Goal: Check status: Check status

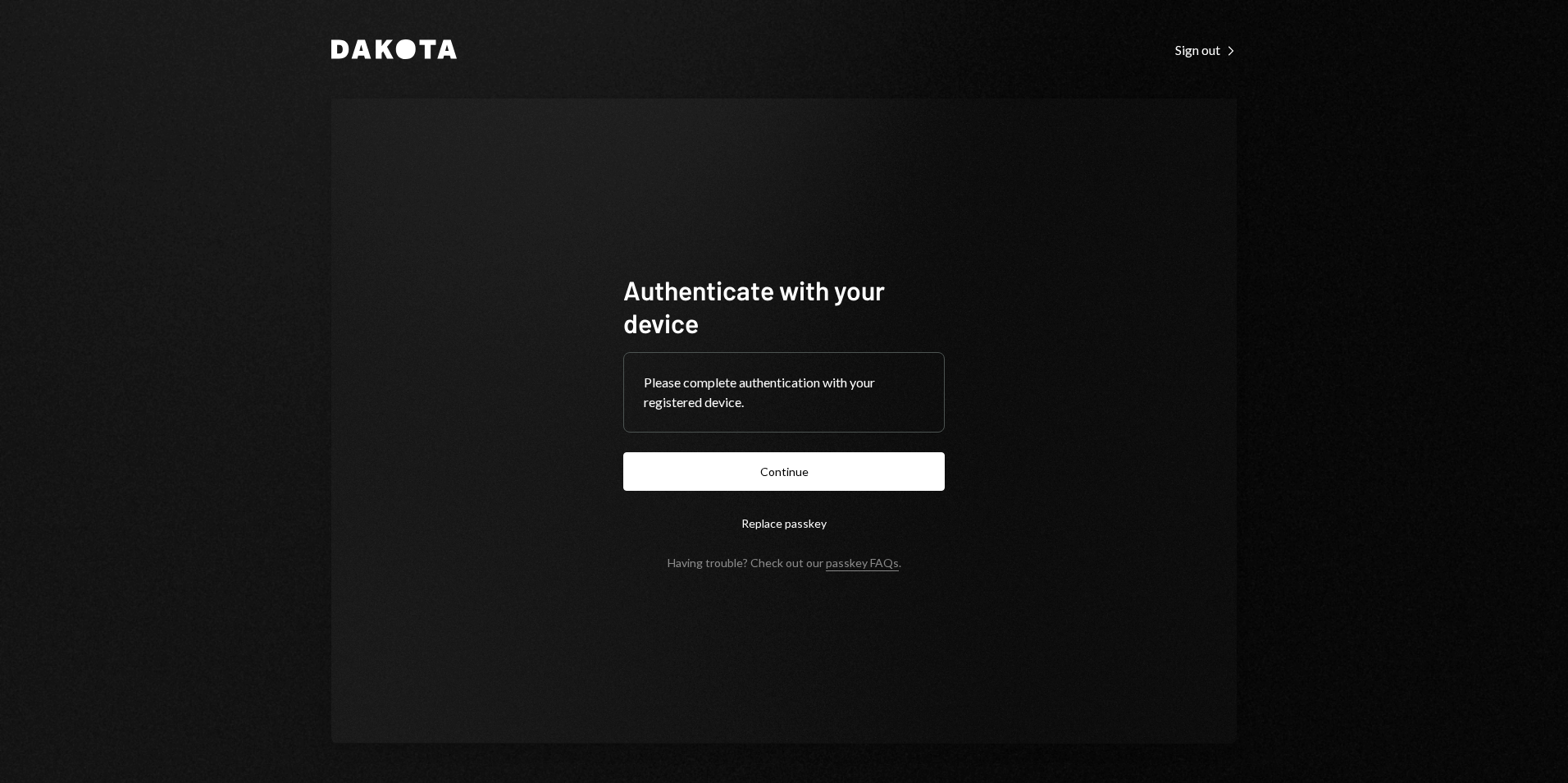
click at [874, 475] on button "Continue" at bounding box center [784, 471] width 321 height 38
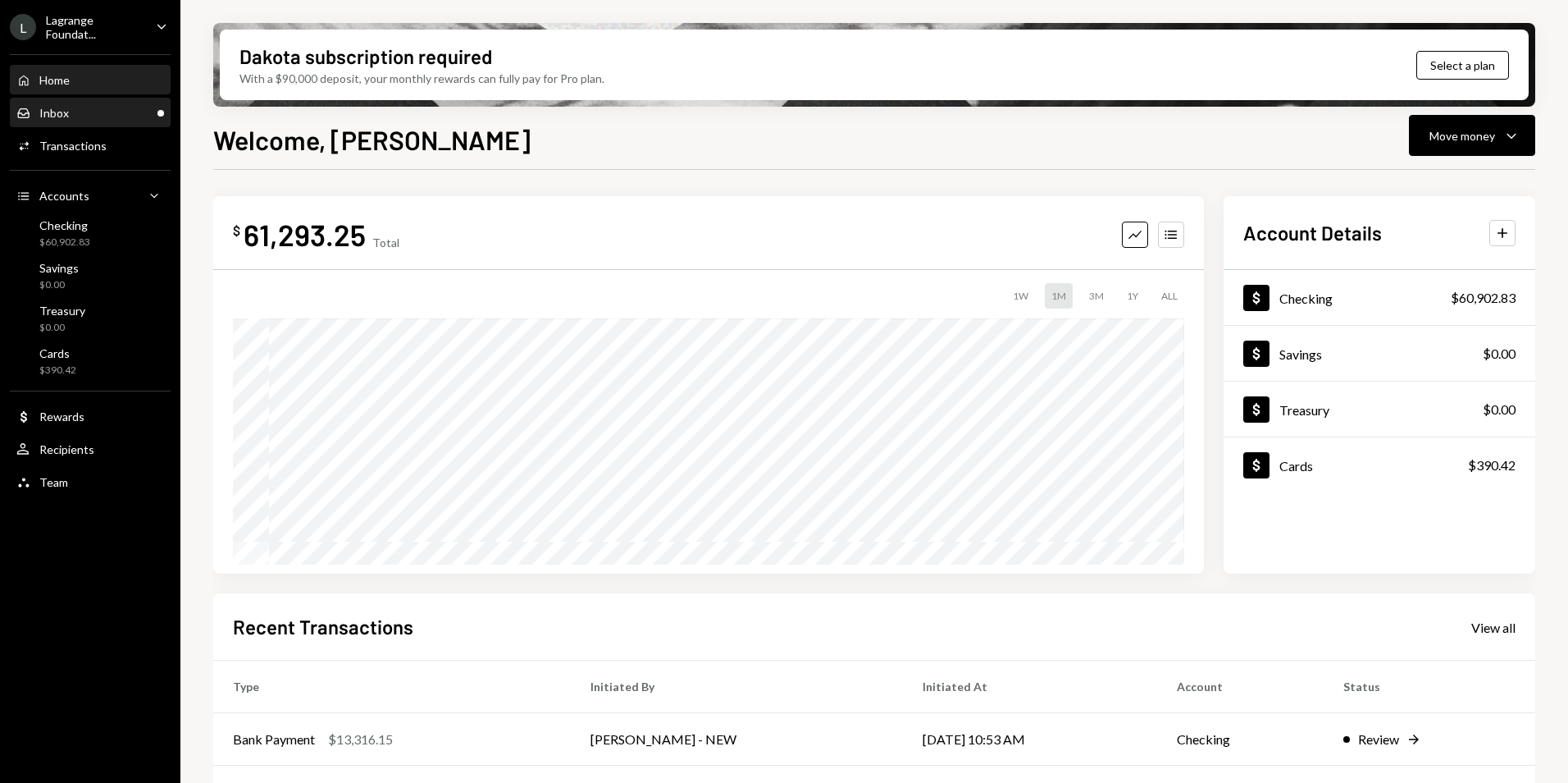
click at [117, 110] on div "Inbox Inbox" at bounding box center [90, 114] width 147 height 15
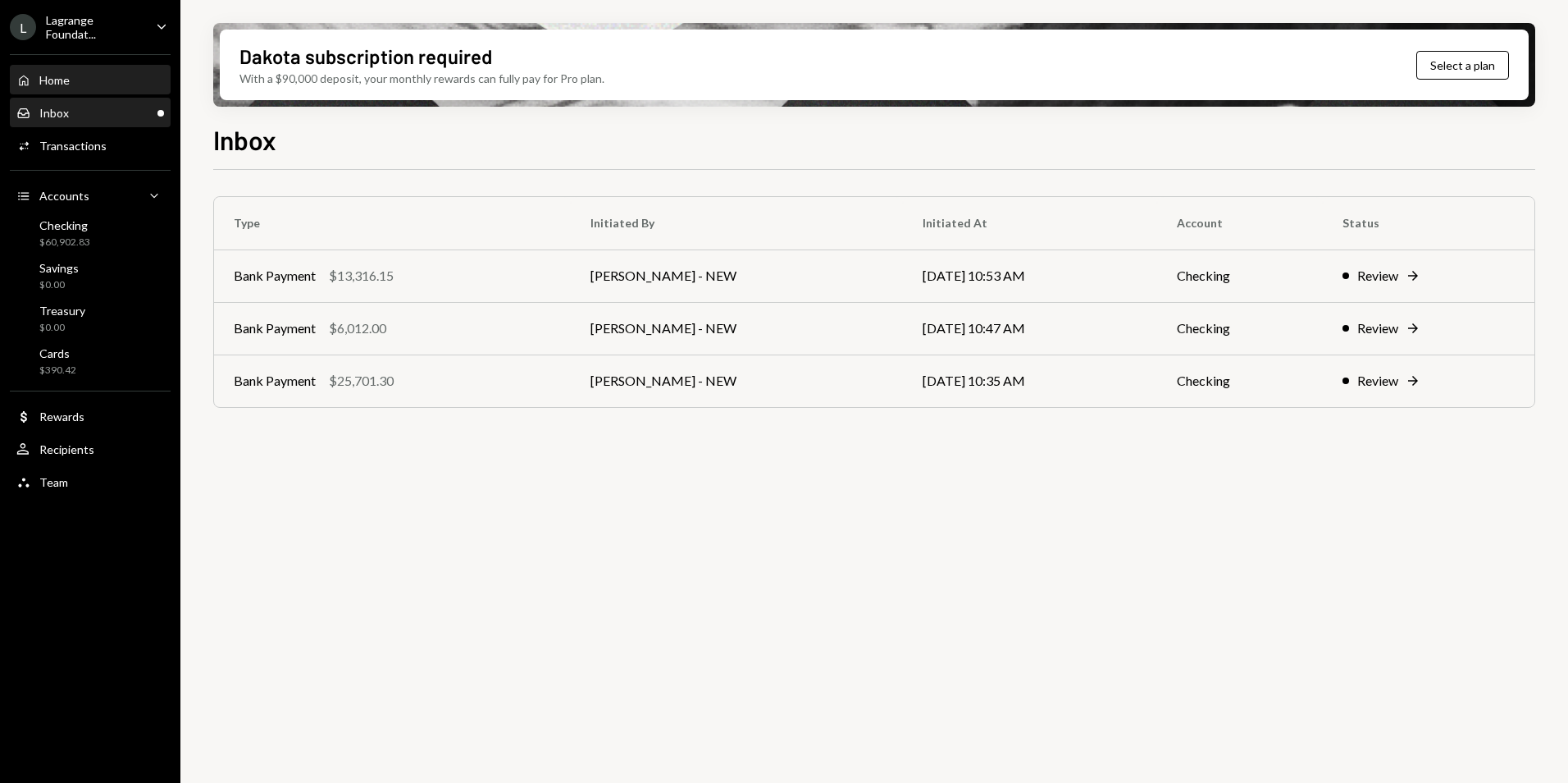
click at [116, 83] on div "Home Home" at bounding box center [90, 80] width 147 height 15
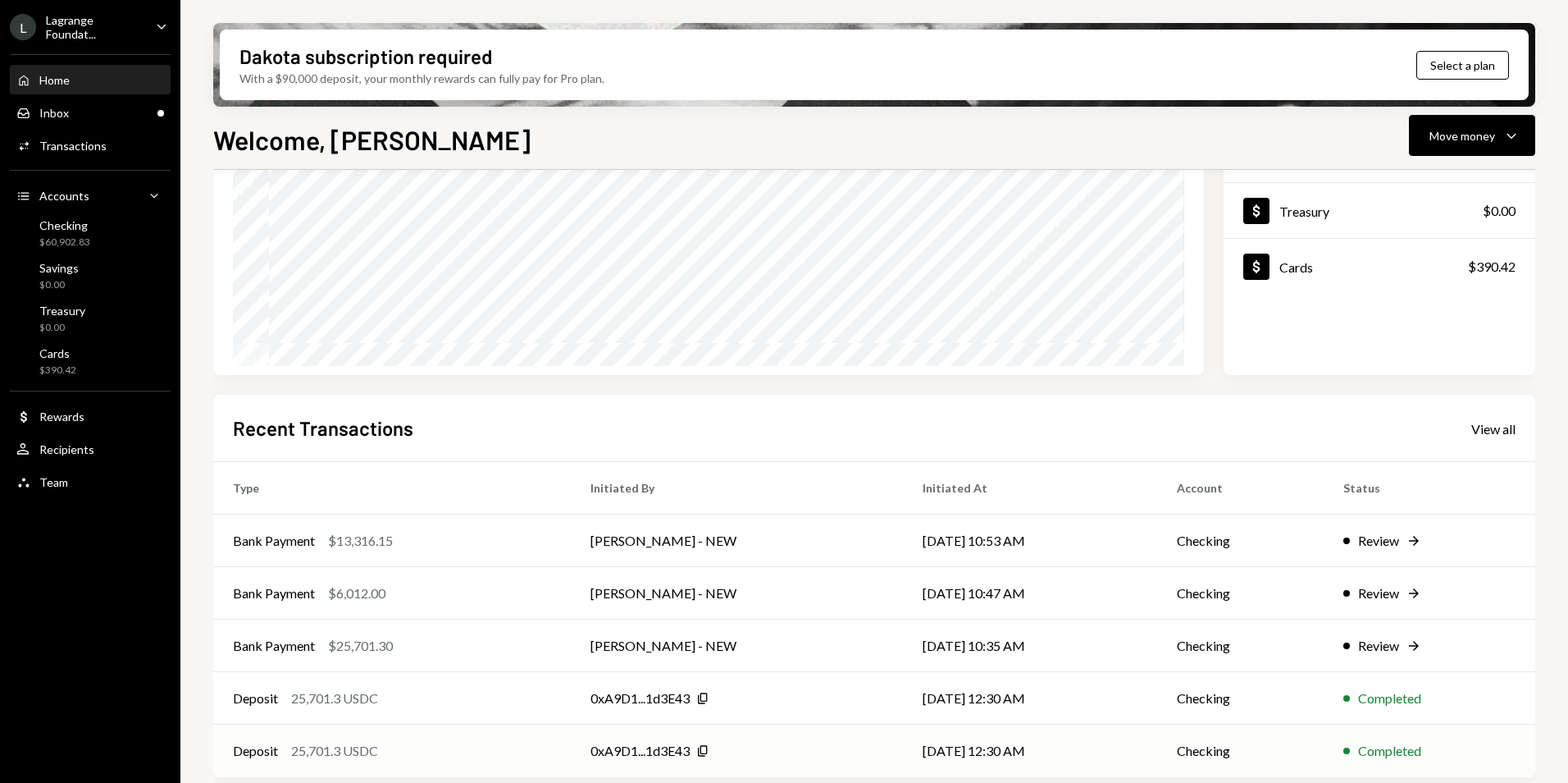
scroll to position [207, 0]
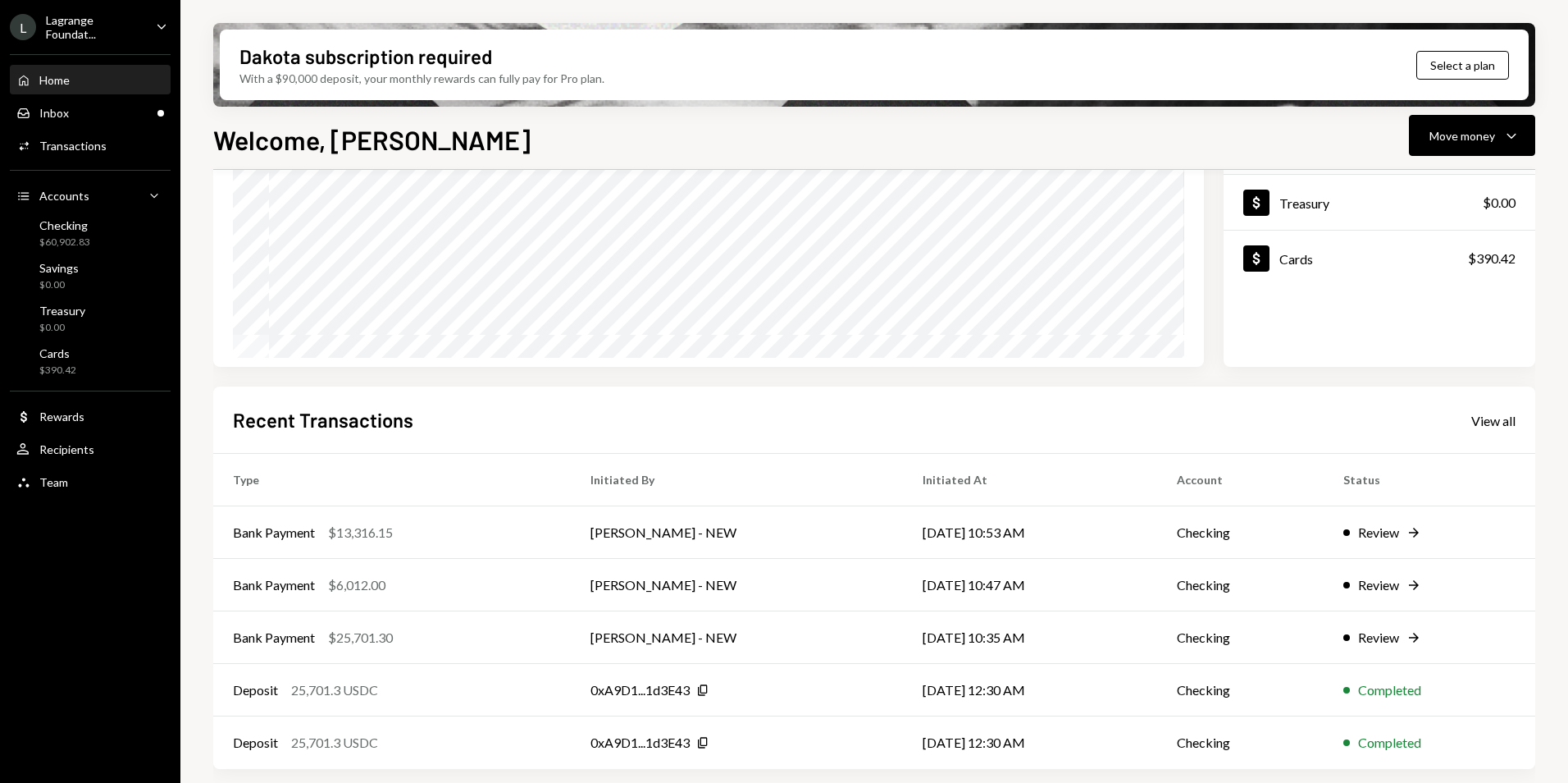
click at [1467, 419] on div "Recent Transactions View all" at bounding box center [874, 419] width 1282 height 27
click at [1486, 423] on div "View all" at bounding box center [1493, 421] width 45 height 17
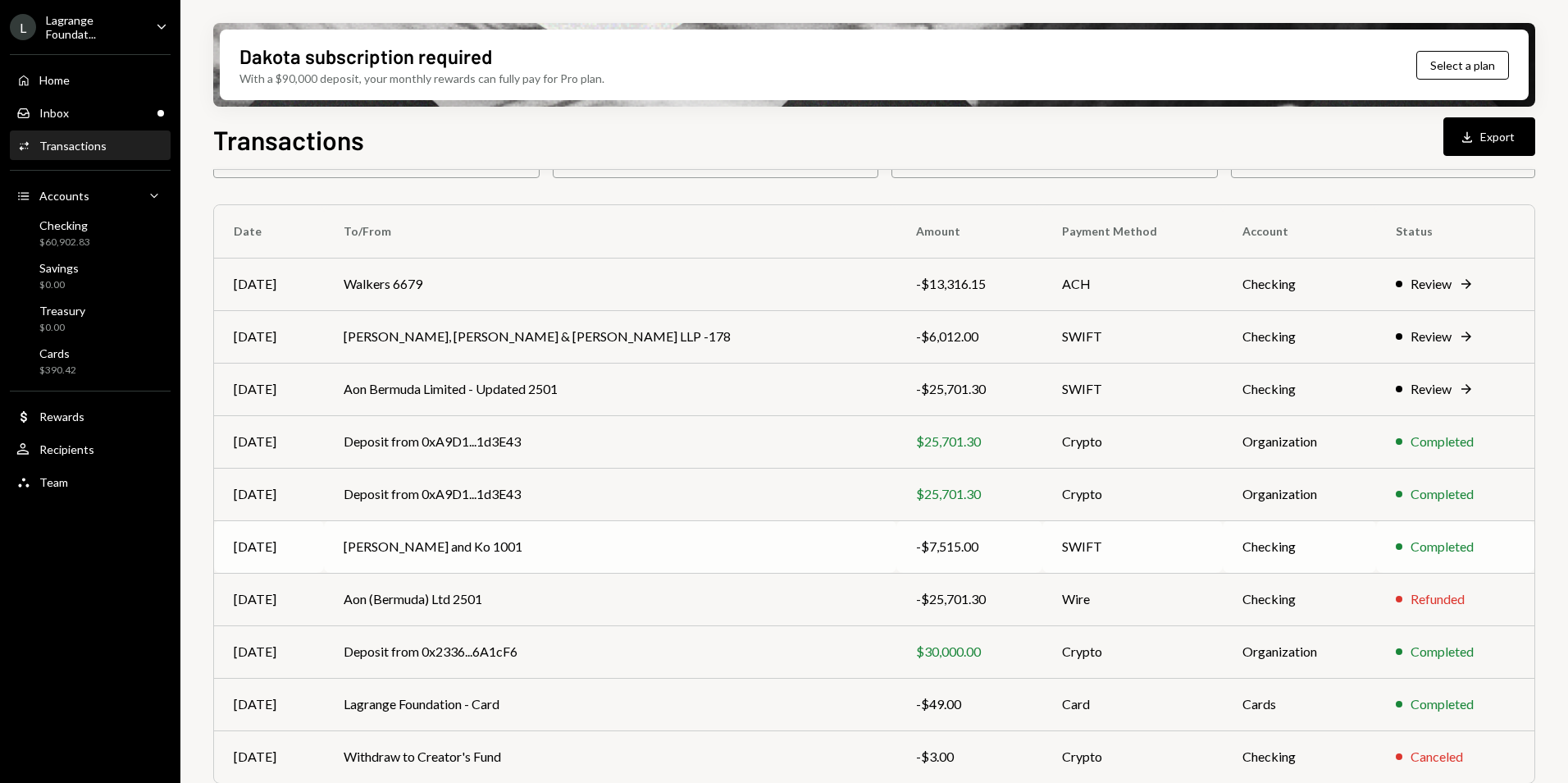
scroll to position [152, 0]
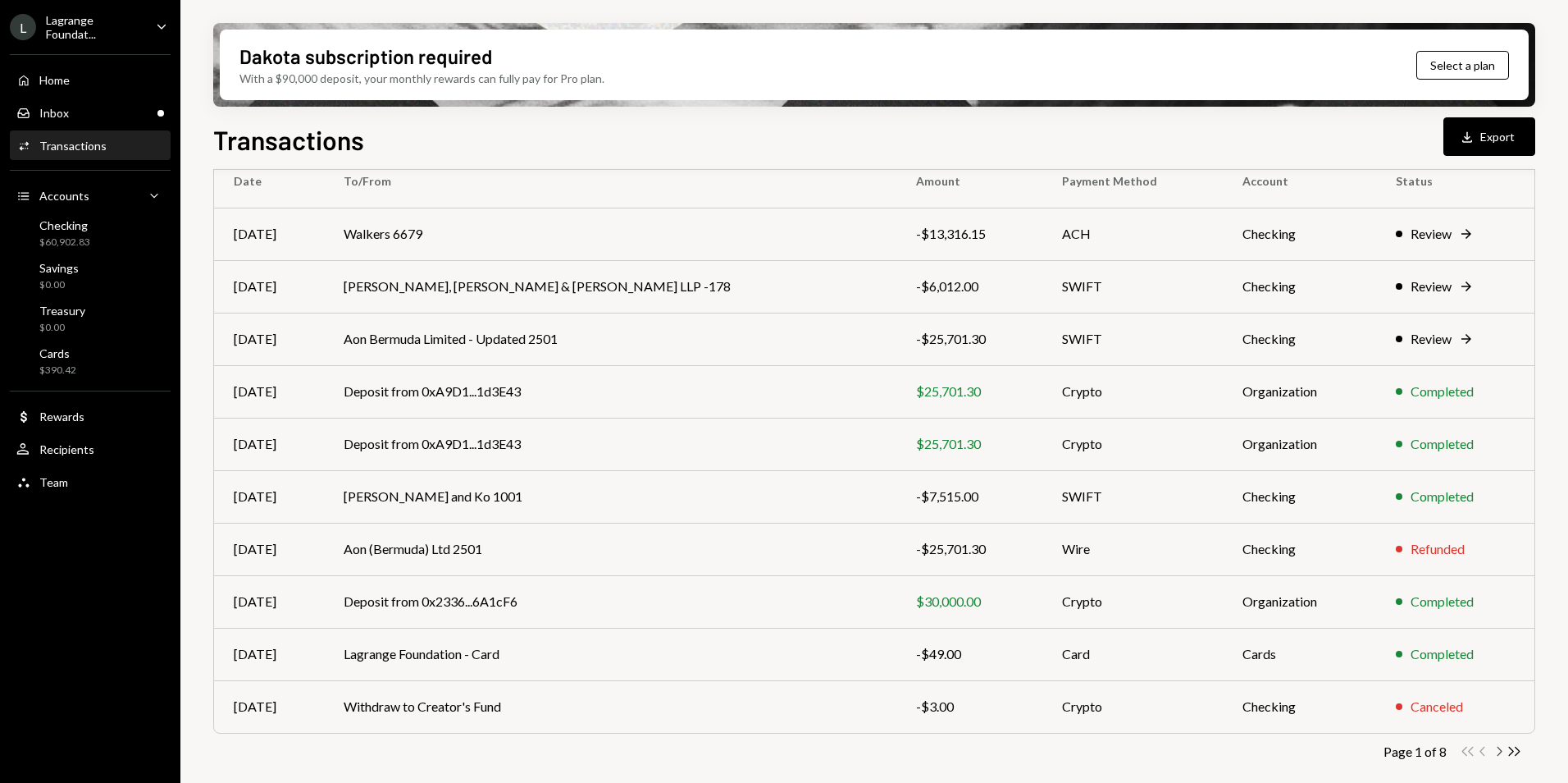
click at [1493, 749] on icon "Chevron Right" at bounding box center [1498, 750] width 16 height 16
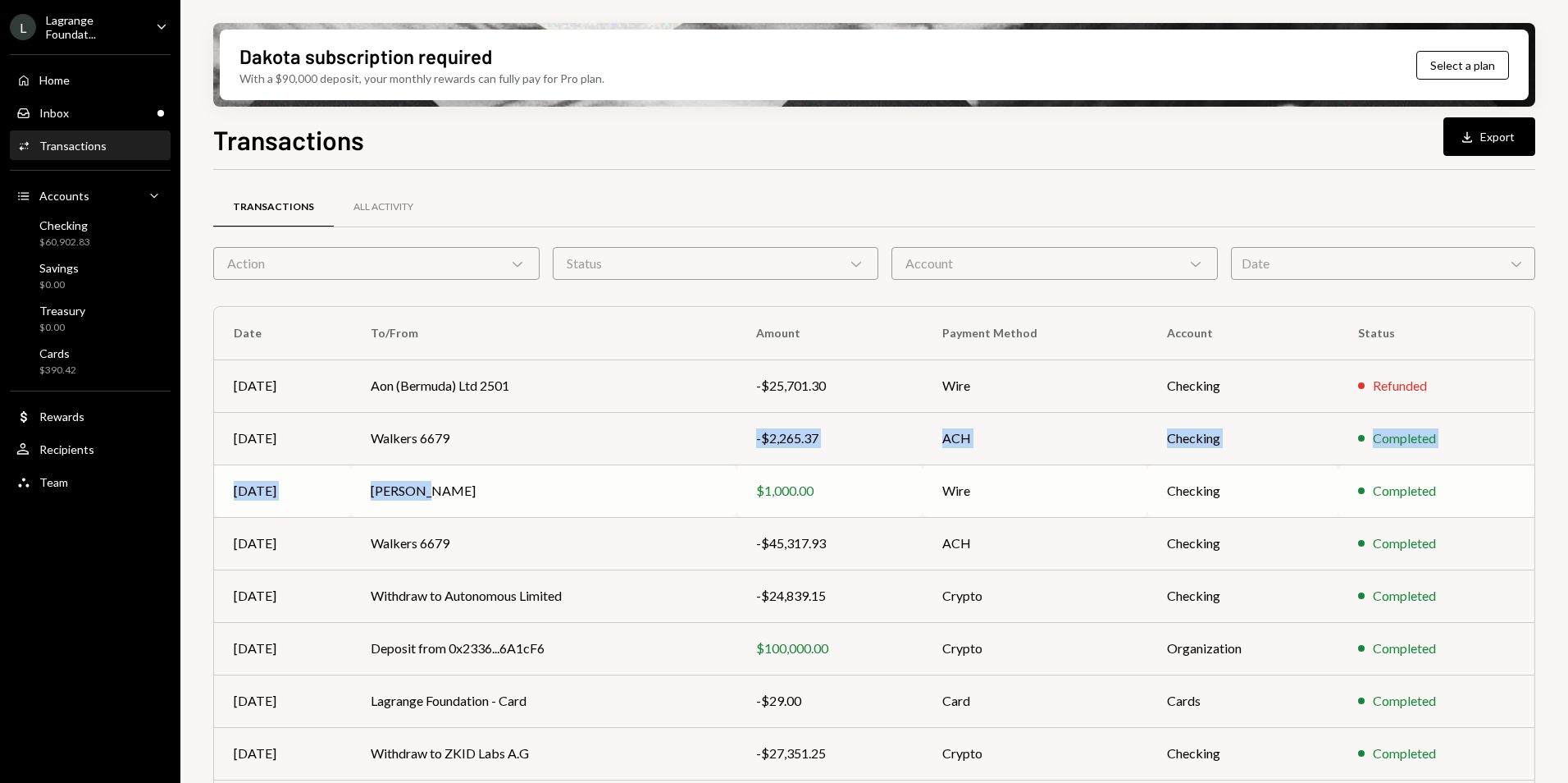
drag, startPoint x: 619, startPoint y: 422, endPoint x: 462, endPoint y: 493, distance: 172.3
click at [462, 493] on tbody "Aug 14 Aon (Bermuda) Ltd 2501 -$25,701.30 Wire Checking Refunded Jul 31 Walkers…" at bounding box center [874, 621] width 1320 height 525
click at [466, 488] on td "ALI REZA" at bounding box center [544, 490] width 386 height 52
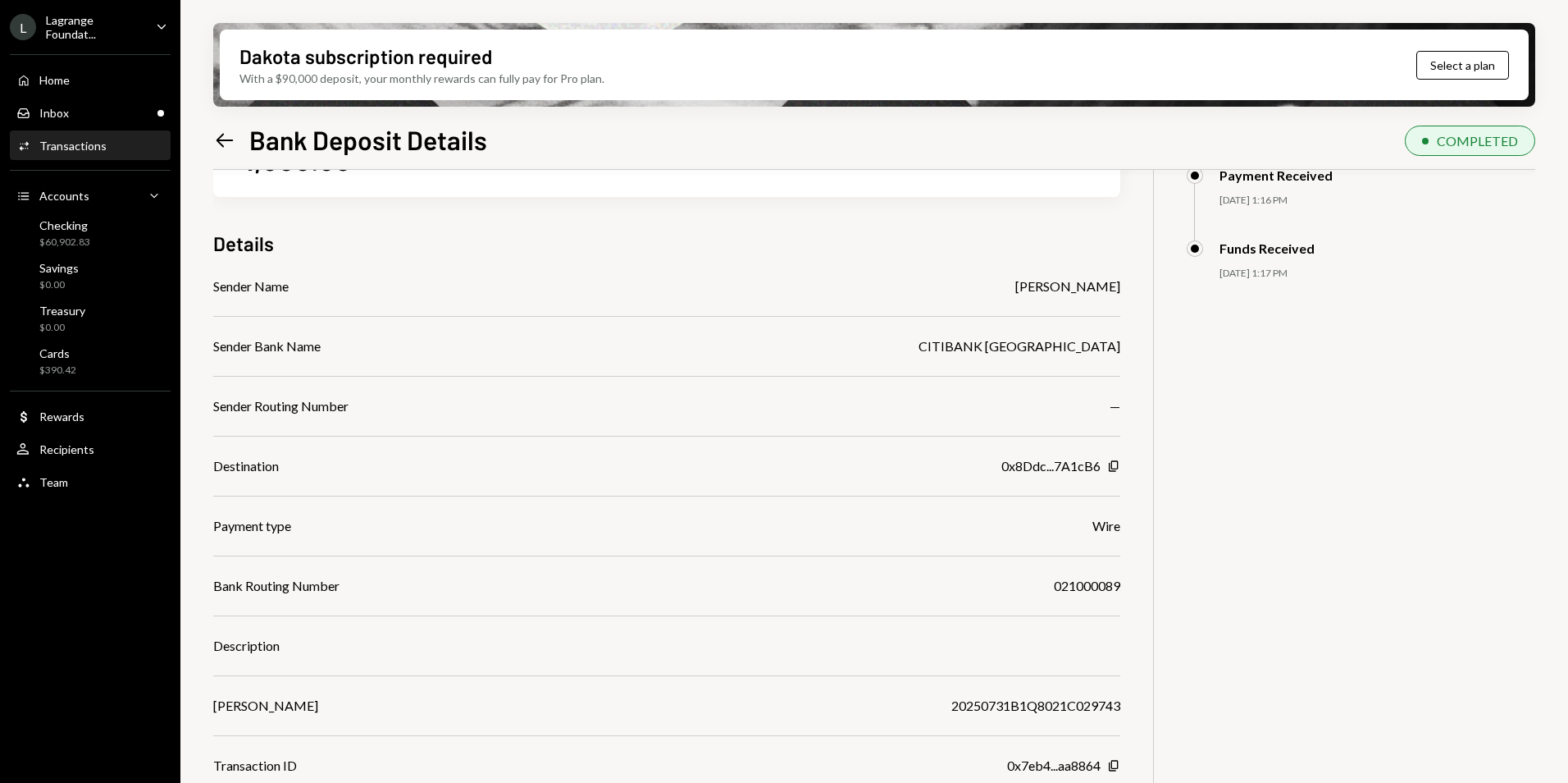
scroll to position [131, 0]
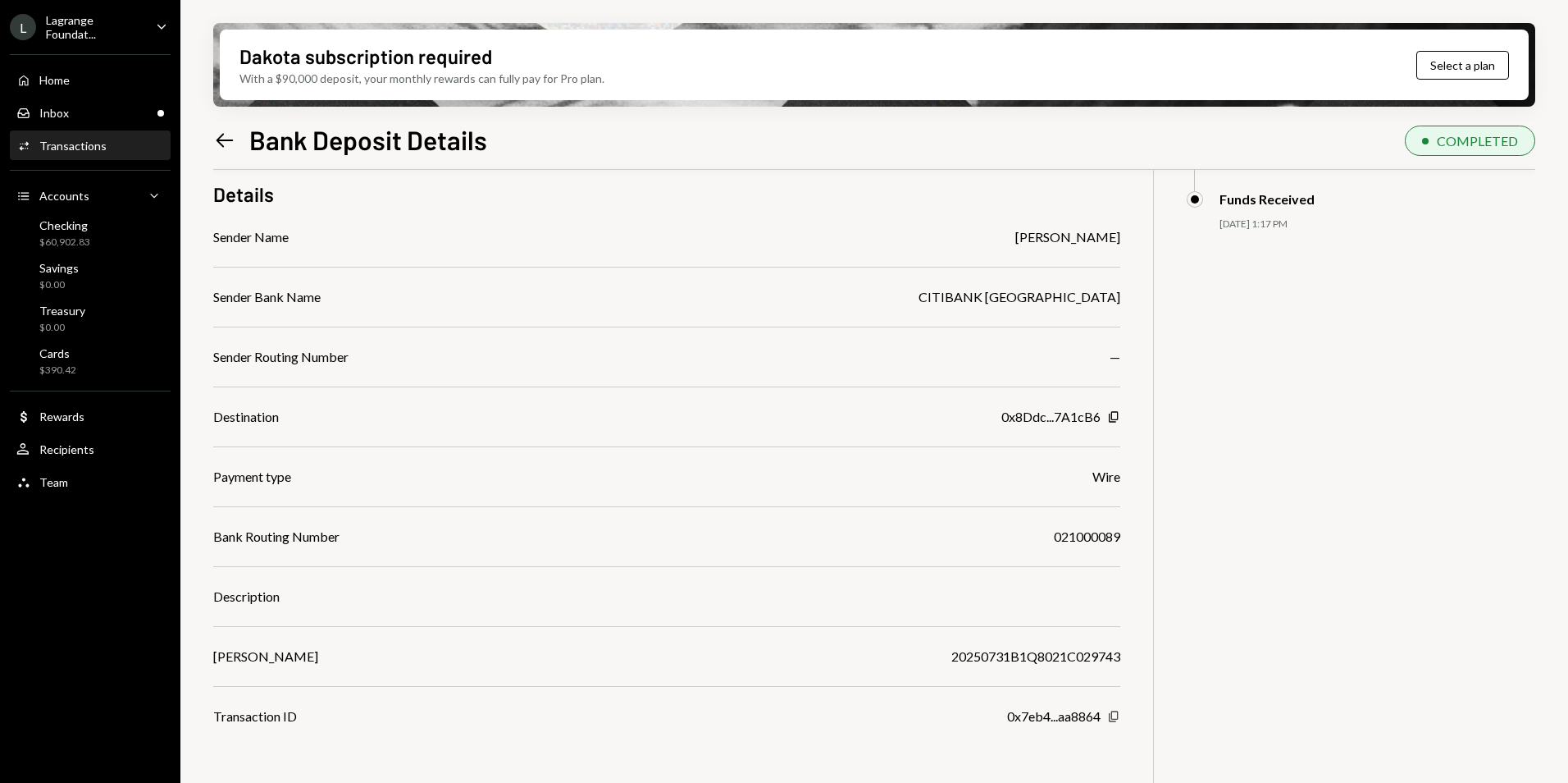
click at [1116, 716] on icon "Copy" at bounding box center [1113, 716] width 13 height 13
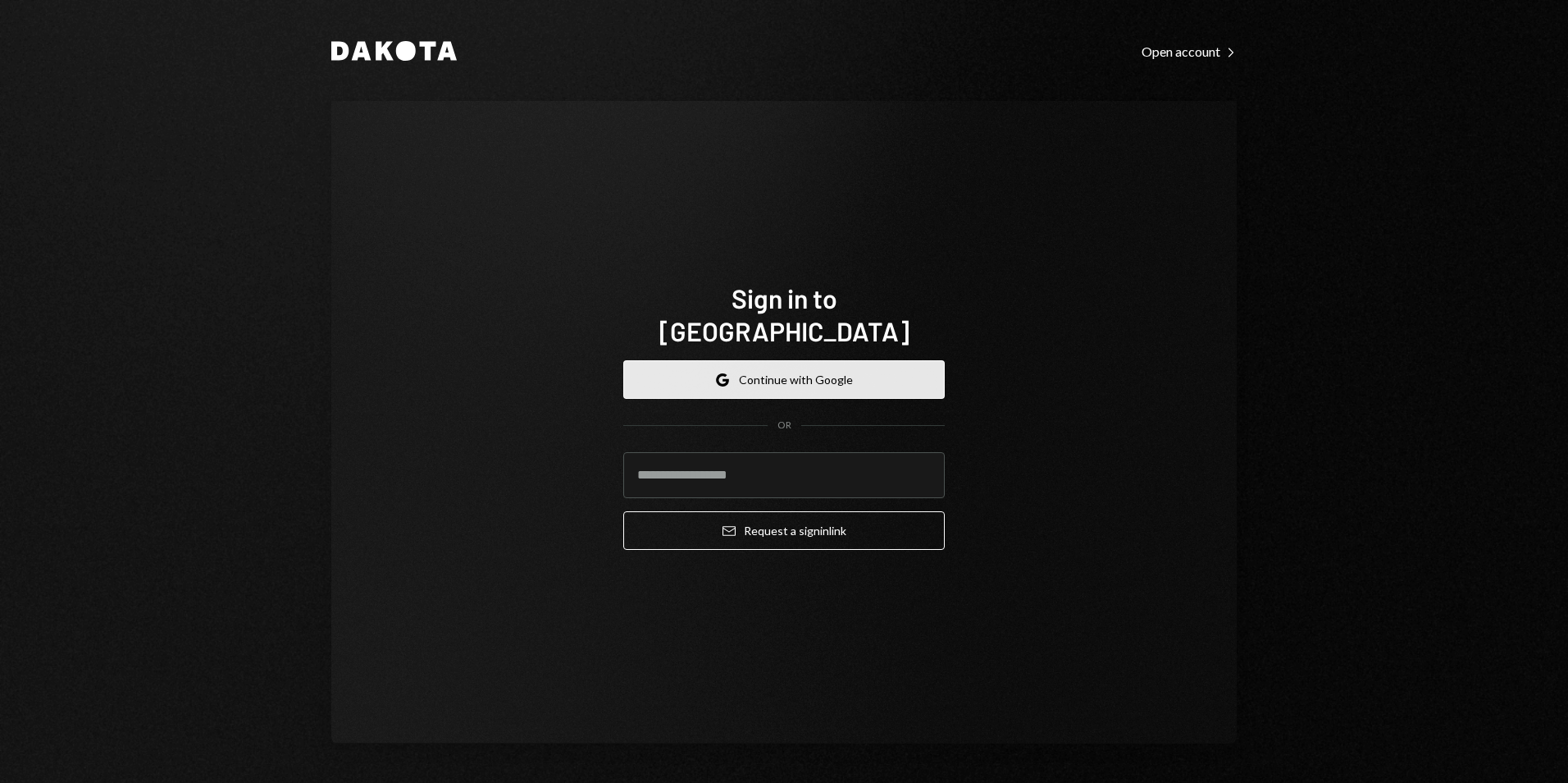
click at [770, 360] on button "Google Continue with Google" at bounding box center [784, 378] width 321 height 38
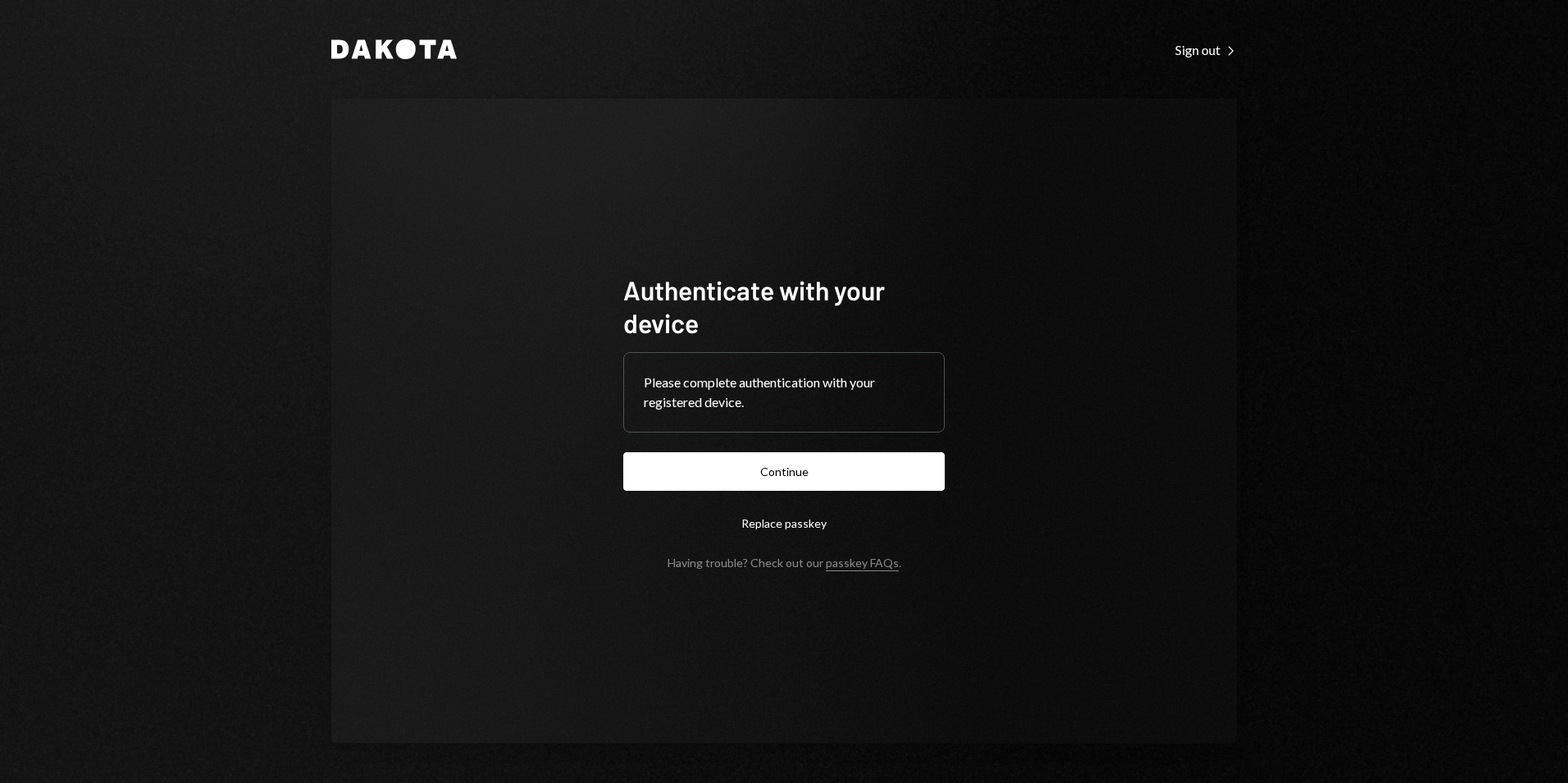
drag, startPoint x: 709, startPoint y: 489, endPoint x: 716, endPoint y: 478, distance: 13.0
click at [712, 482] on button "Continue" at bounding box center [784, 471] width 321 height 38
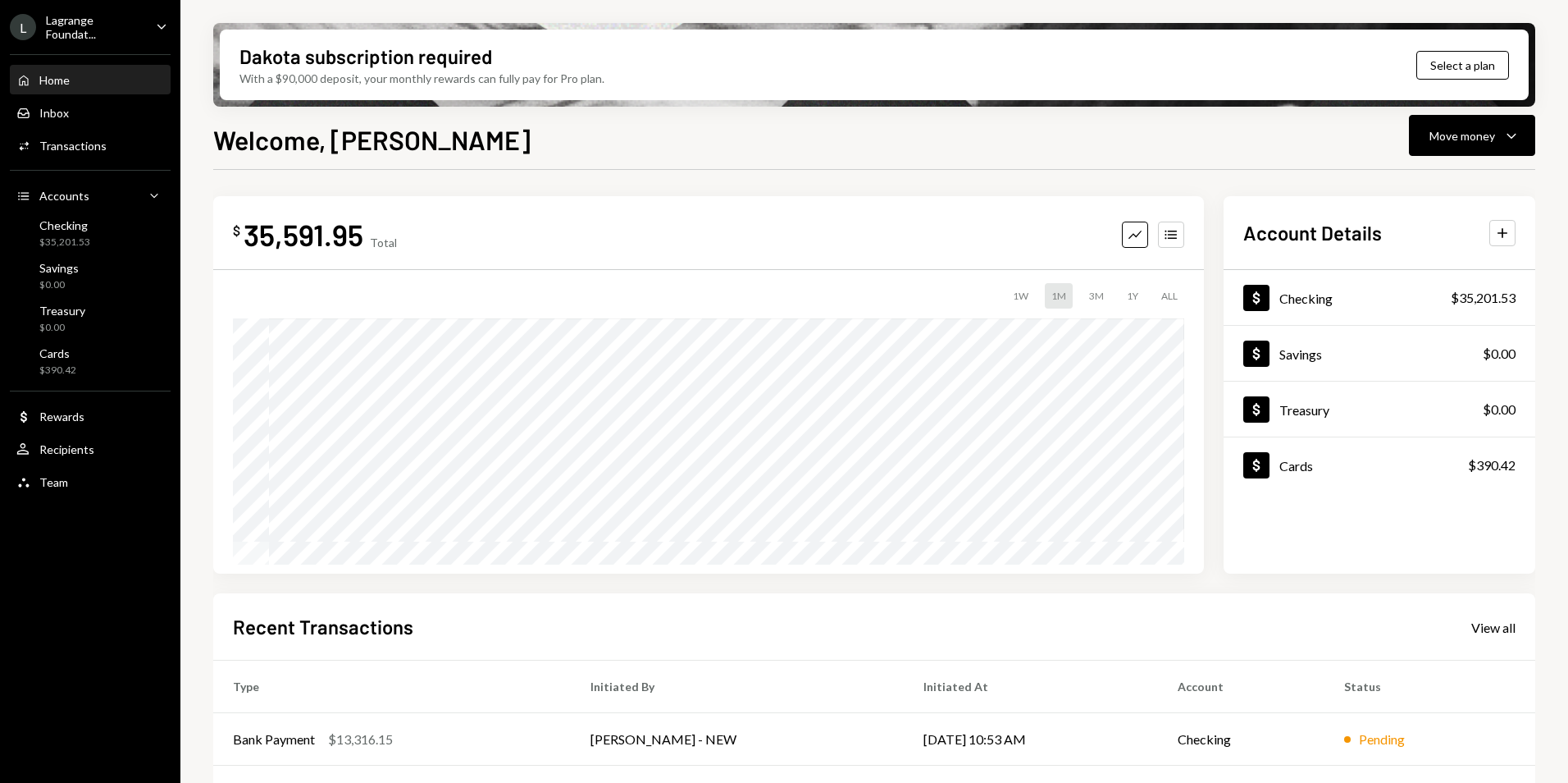
click at [89, 17] on div "Lagrange Foundat..." at bounding box center [94, 27] width 97 height 28
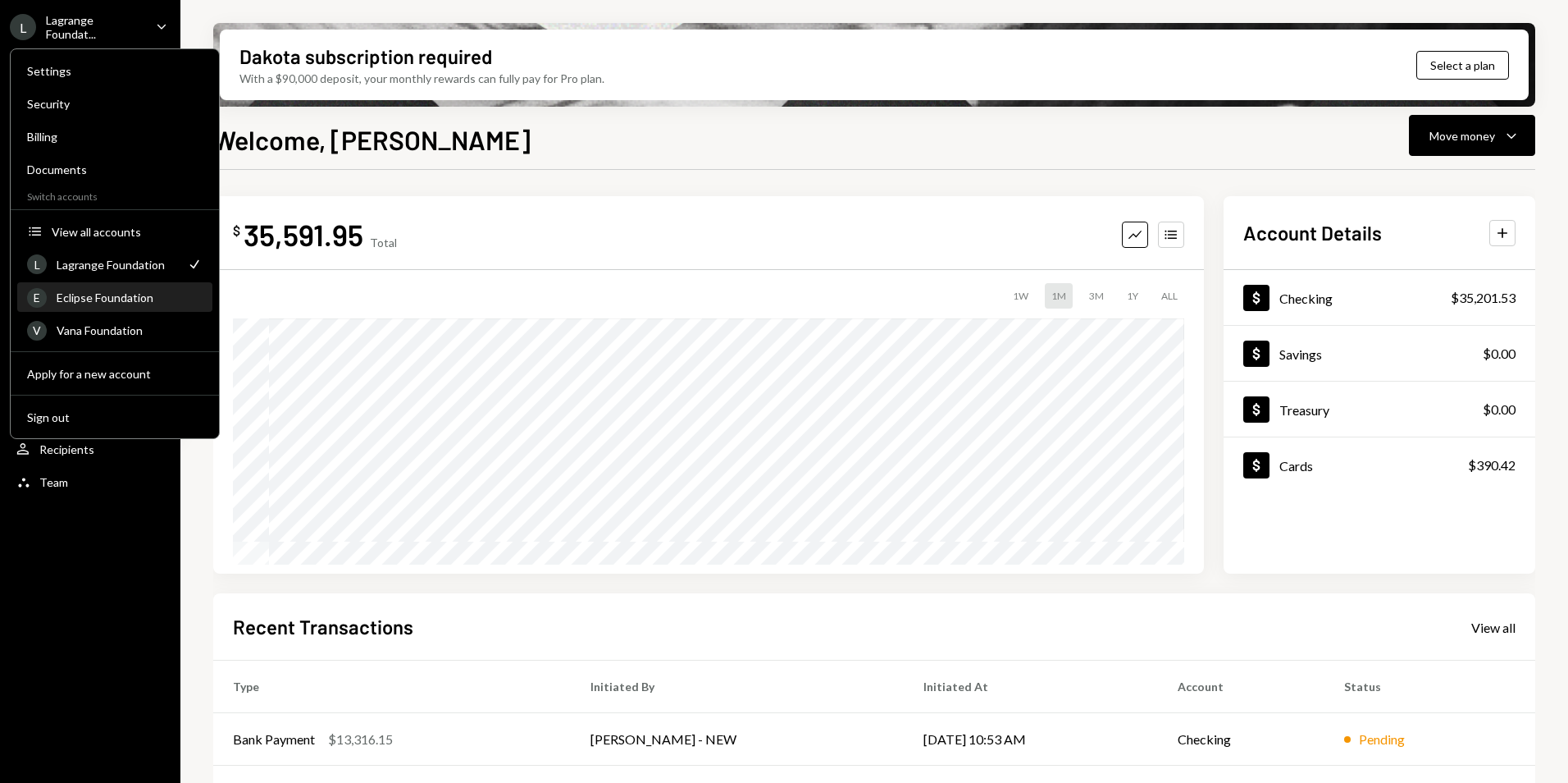
click at [124, 304] on div "E Eclipse Foundation" at bounding box center [115, 297] width 175 height 28
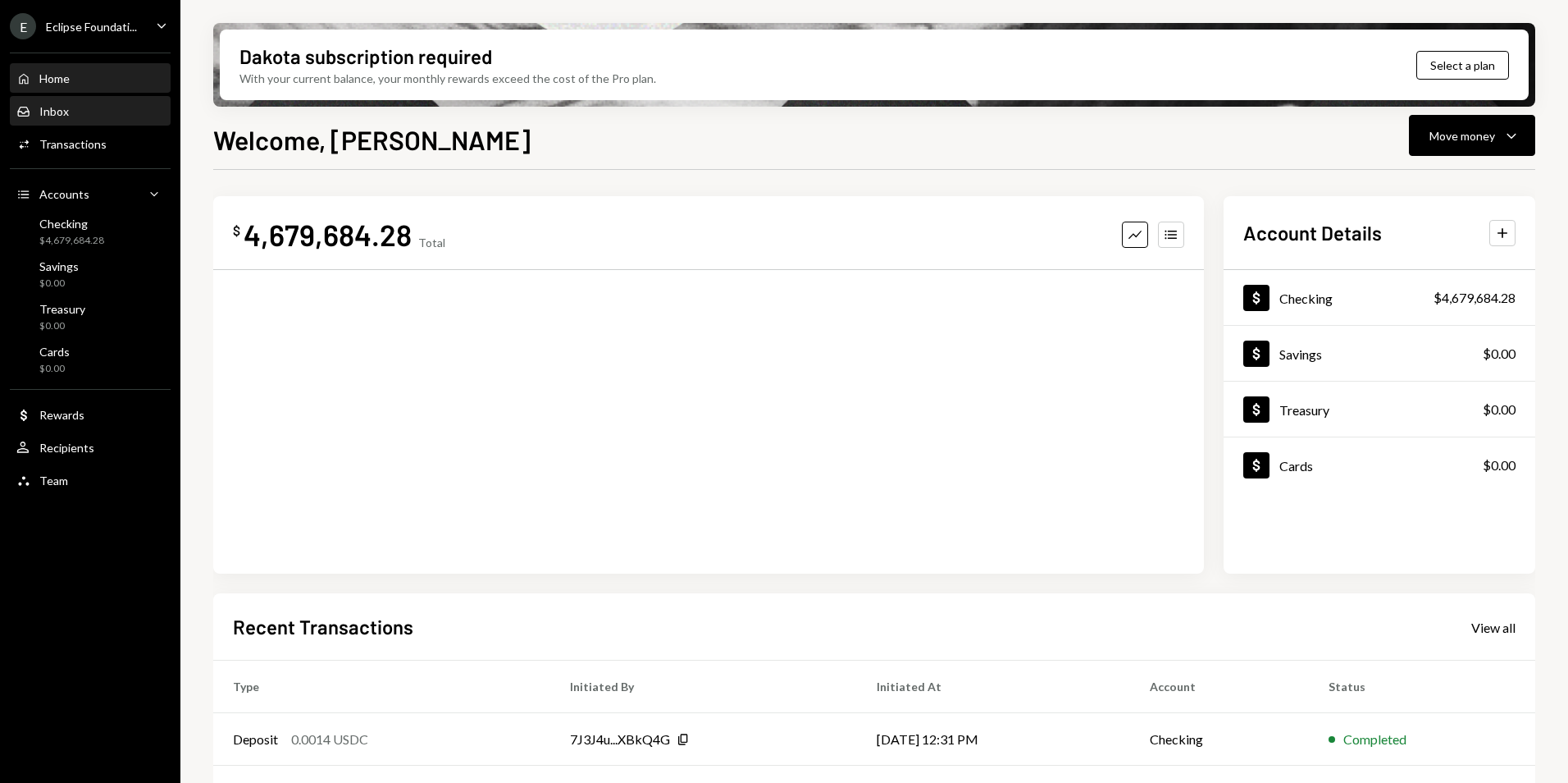
click at [99, 112] on div "Inbox Inbox" at bounding box center [90, 112] width 147 height 15
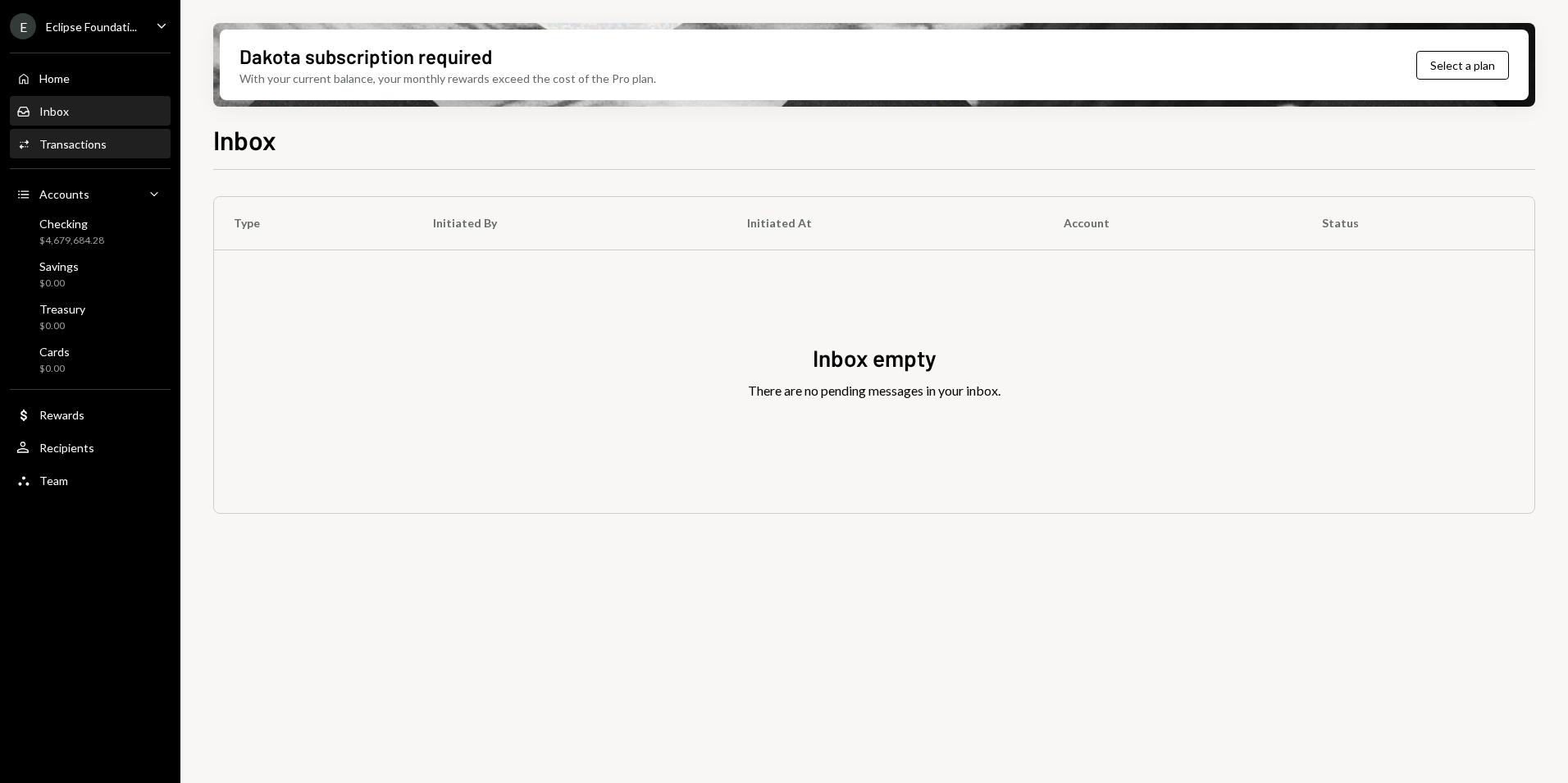
click at [104, 149] on div "Activities Transactions" at bounding box center [90, 144] width 147 height 15
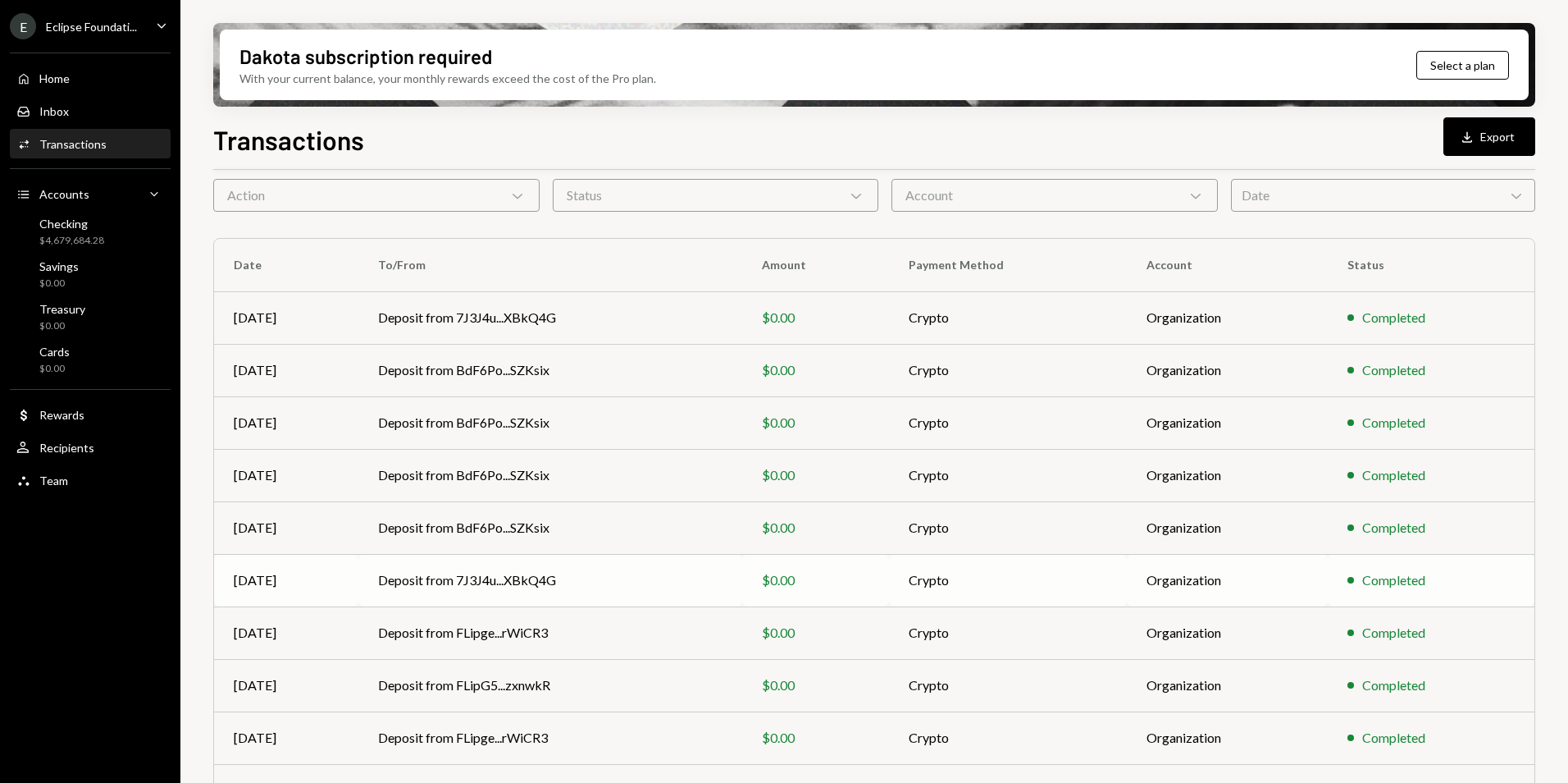
scroll to position [152, 0]
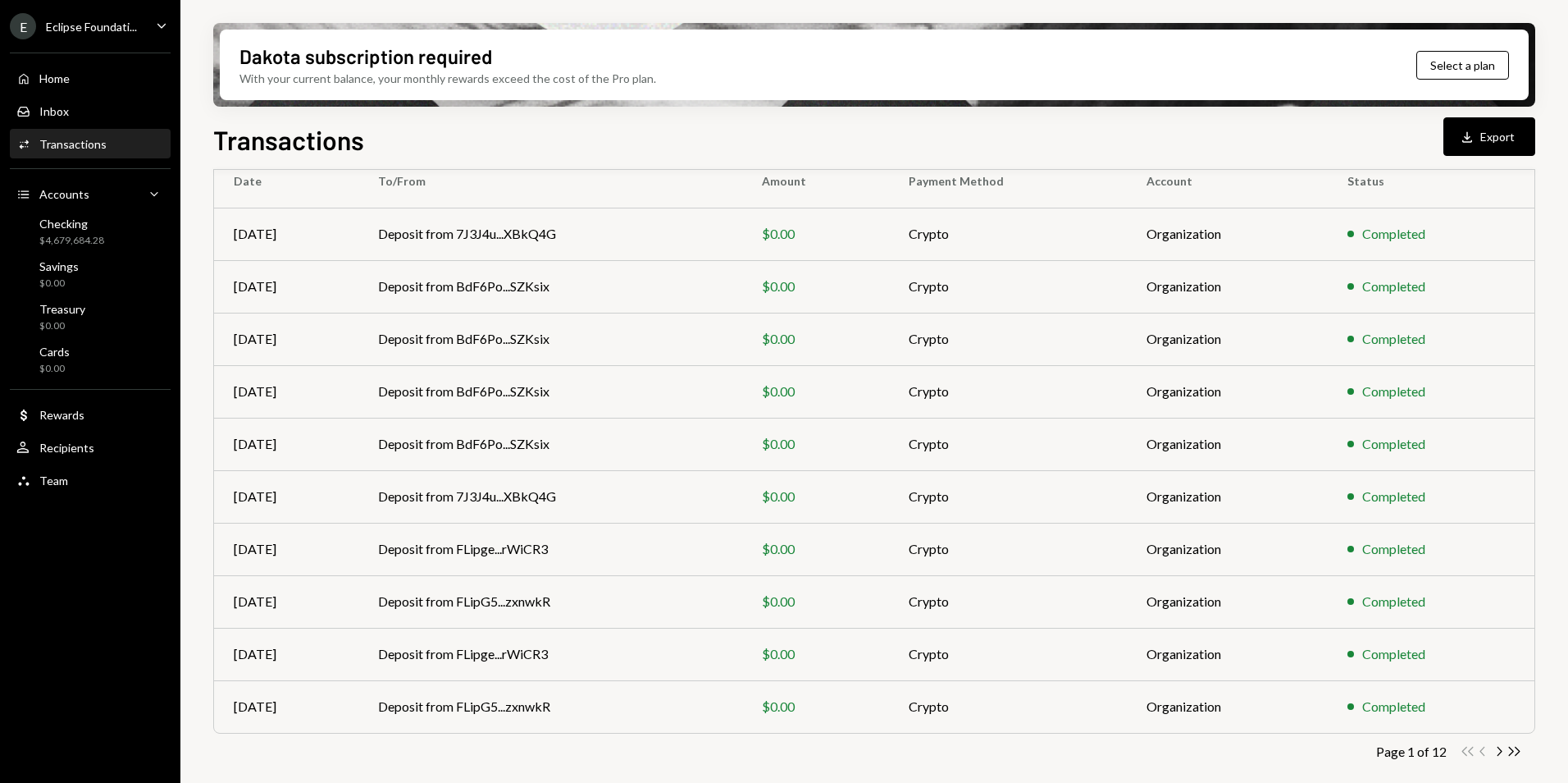
click at [1491, 751] on div "Double Arrow Left Chevron Left Chevron Right Double Arrow Right" at bounding box center [1490, 750] width 62 height 16
click at [1500, 742] on div "Transactions All Activity Action Chevron Down Status Chevron Down Account Chevr…" at bounding box center [874, 423] width 1322 height 757
click at [1500, 745] on icon "Chevron Right" at bounding box center [1498, 750] width 16 height 16
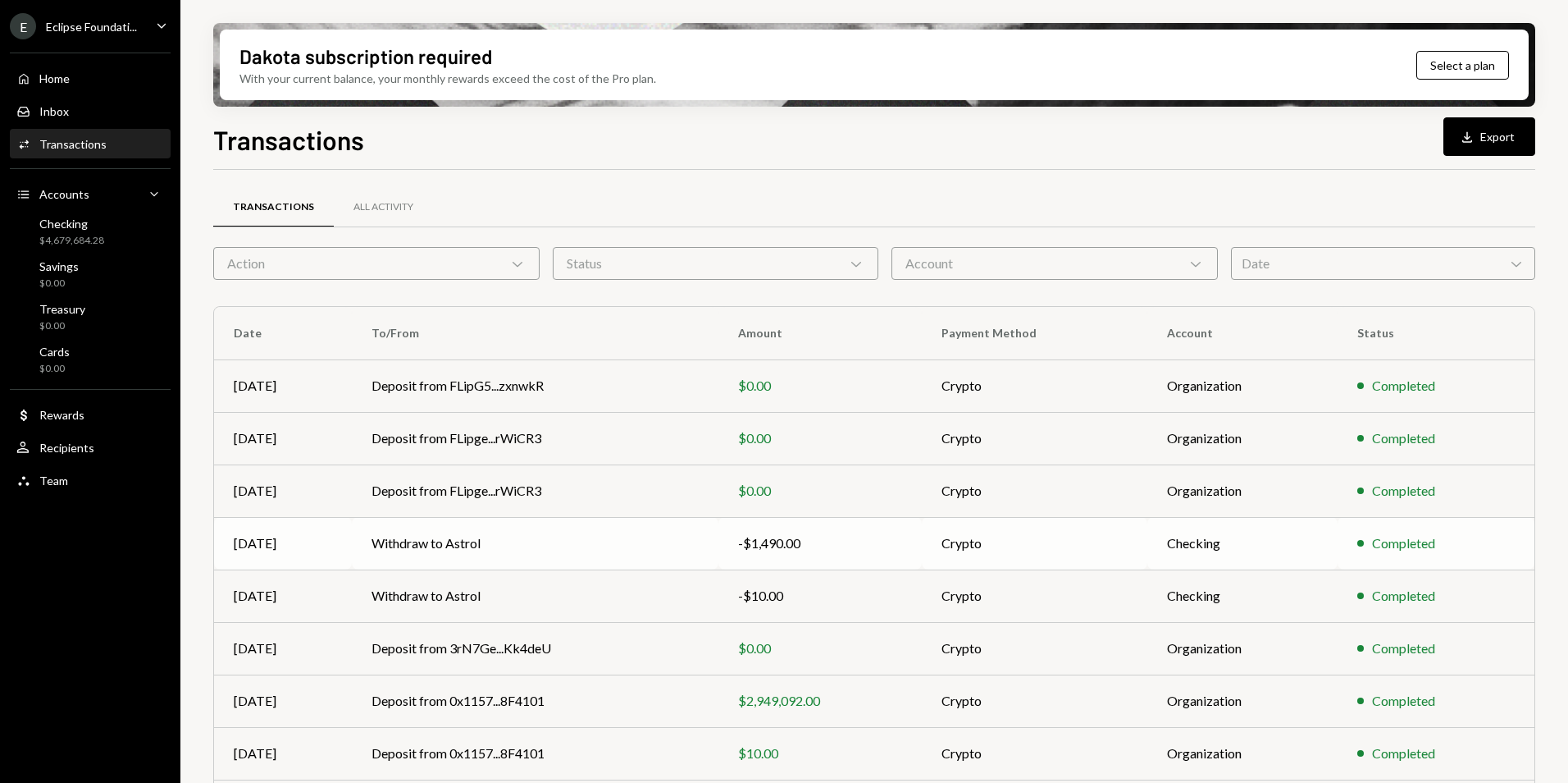
click at [729, 540] on td "-$1,490.00" at bounding box center [820, 543] width 203 height 52
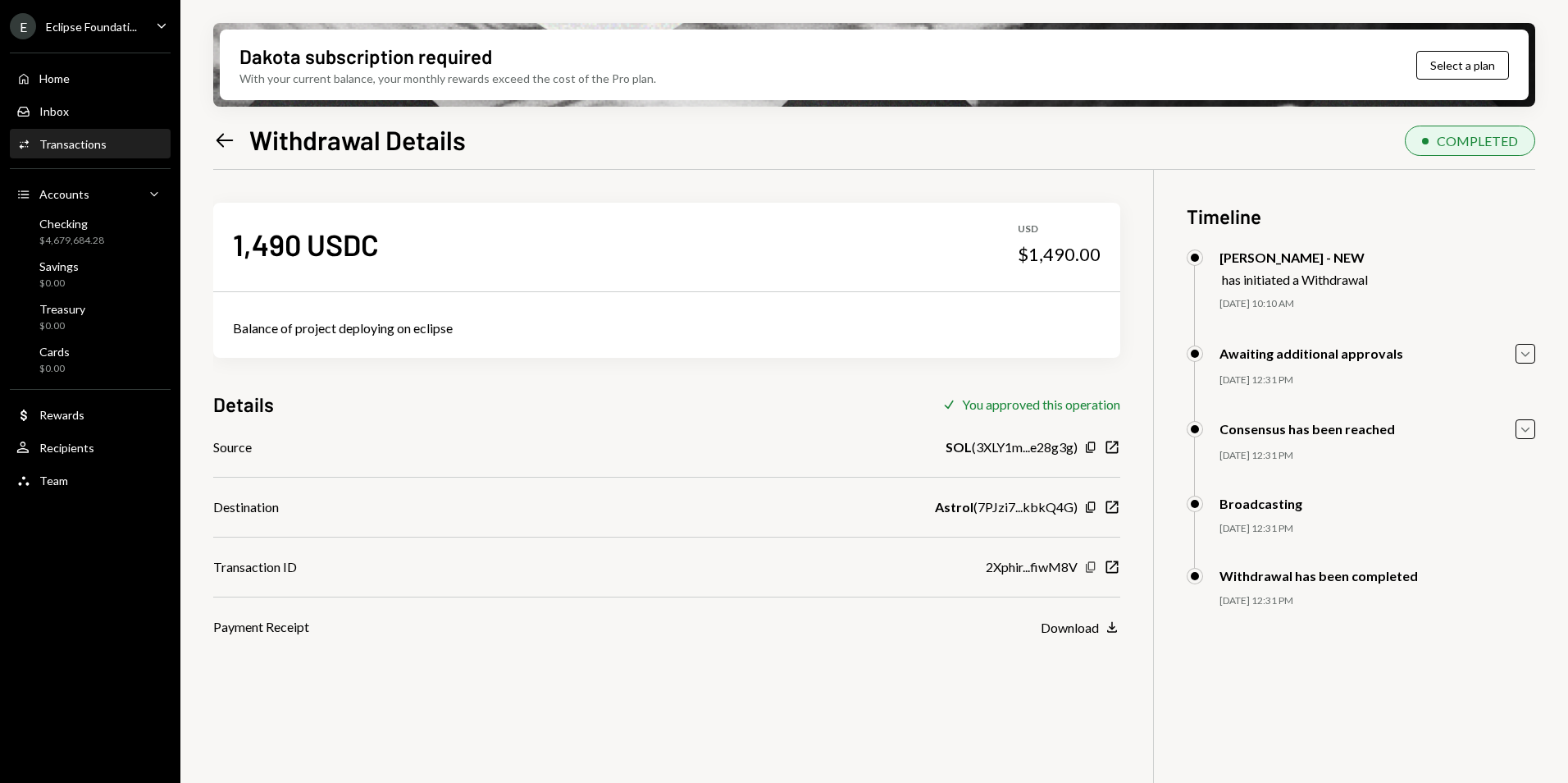
click at [1091, 569] on icon "Copy" at bounding box center [1090, 567] width 13 height 13
click at [1106, 567] on icon "button" at bounding box center [1111, 567] width 12 height 12
